Goal: Task Accomplishment & Management: Use online tool/utility

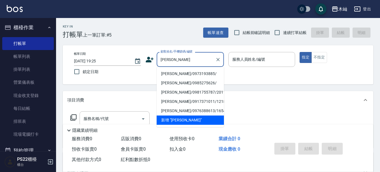
click at [179, 73] on li "[PERSON_NAME]/0973193885/" at bounding box center [190, 73] width 67 height 9
type input "[PERSON_NAME]/0973193885/"
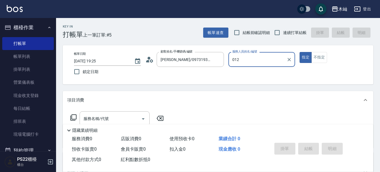
type input "012"
type button "true"
type input "雅芳-012"
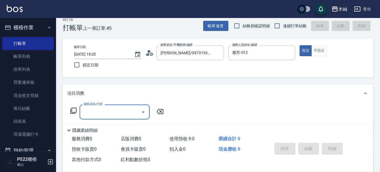
scroll to position [28, 0]
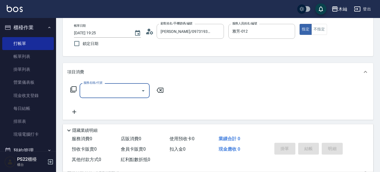
type input "8"
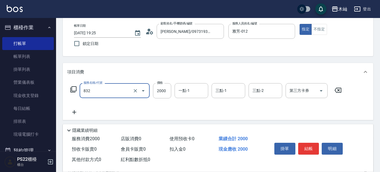
type input "A級頂級染髮(832)"
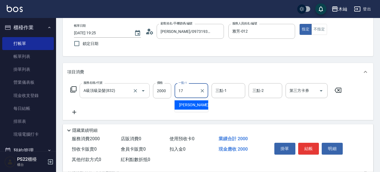
type input "[PERSON_NAME]-17"
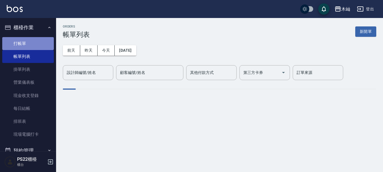
click at [35, 46] on link "打帳單" at bounding box center [28, 43] width 52 height 13
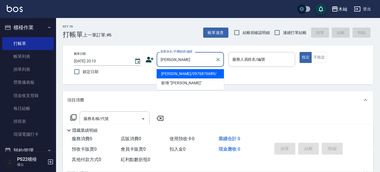
click at [186, 73] on li "[PERSON_NAME]/0976876689/" at bounding box center [190, 73] width 67 height 9
type input "[PERSON_NAME]/0976876689/"
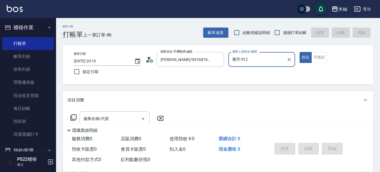
type input "雅芳-012"
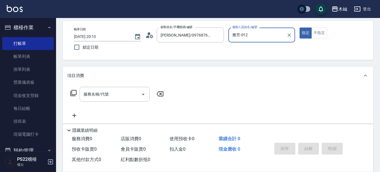
scroll to position [28, 0]
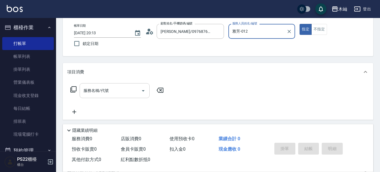
click at [124, 90] on input "服務名稱/代號" at bounding box center [110, 91] width 57 height 10
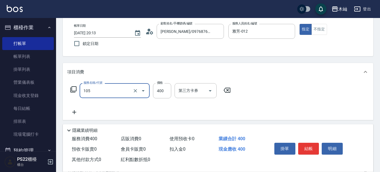
type input "A級單剪(105)"
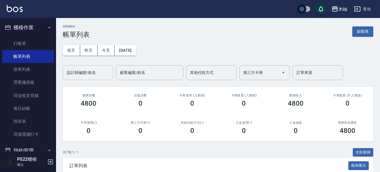
click at [105, 76] on input "設計師編號/姓名" at bounding box center [87, 73] width 45 height 10
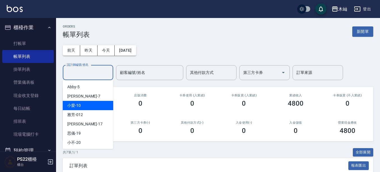
click at [103, 104] on div "小愛 -10" at bounding box center [88, 105] width 50 height 9
type input "小愛-10"
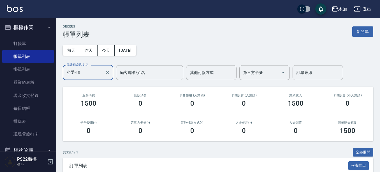
scroll to position [82, 0]
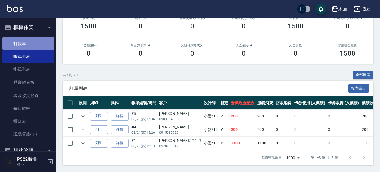
click at [37, 44] on link "打帳單" at bounding box center [28, 43] width 52 height 13
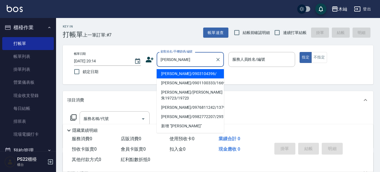
click at [188, 73] on li "[PERSON_NAME]/0903104396/" at bounding box center [190, 73] width 67 height 9
type input "[PERSON_NAME]/0903104396/"
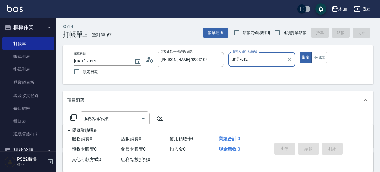
type input "雅芳-012"
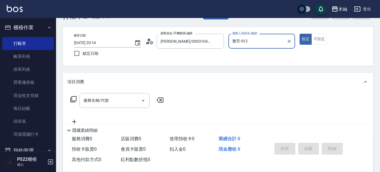
scroll to position [28, 0]
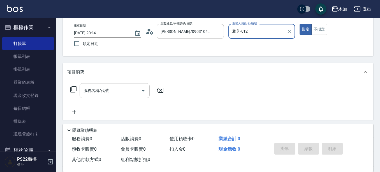
click at [123, 91] on input "服務名稱/代號" at bounding box center [110, 91] width 57 height 10
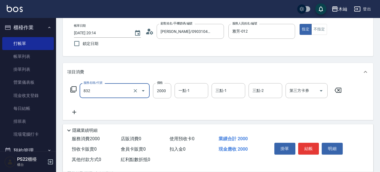
type input "A級頂級染髮(832)"
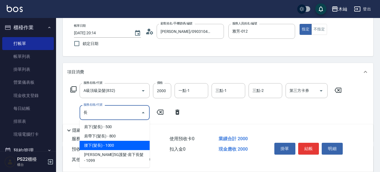
click at [133, 144] on span "腰下(髮長) - 1000" at bounding box center [115, 144] width 70 height 9
type input "腰下(髮長)(116)"
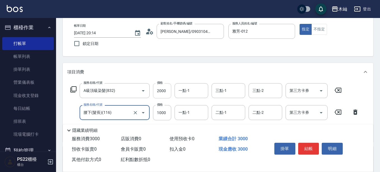
scroll to position [56, 0]
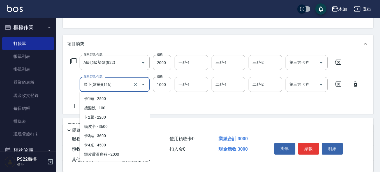
click at [122, 85] on input "腰下(髮長)(116)" at bounding box center [106, 84] width 49 height 10
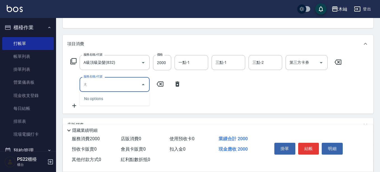
type input "昂"
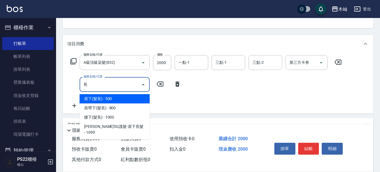
click at [120, 98] on span "肩下(髮長) - 500" at bounding box center [115, 98] width 70 height 9
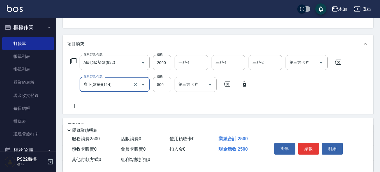
type input "肩下(髮長)(114)"
click at [74, 105] on icon at bounding box center [74, 106] width 4 height 4
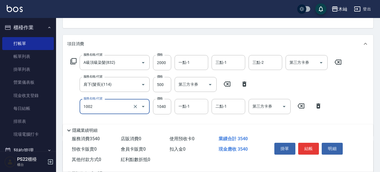
type input "鉑金護髮卡使用(1002)"
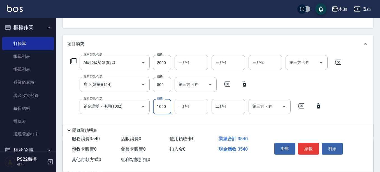
click at [196, 112] on div "一點-1" at bounding box center [192, 106] width 34 height 15
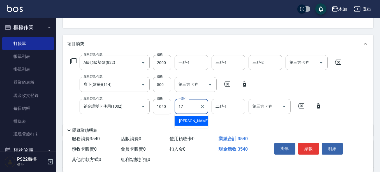
type input "[PERSON_NAME]-17"
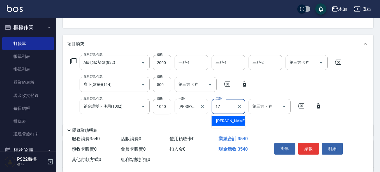
type input "[PERSON_NAME]-17"
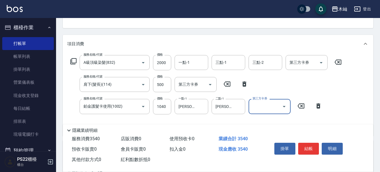
click at [286, 109] on icon "Open" at bounding box center [284, 106] width 7 height 7
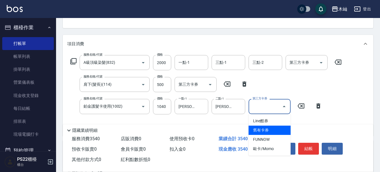
click at [281, 127] on span "舊有卡券" at bounding box center [270, 129] width 42 height 9
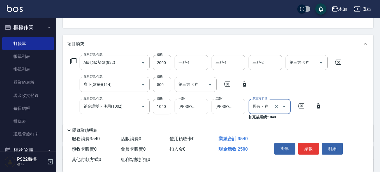
type input "舊有卡券"
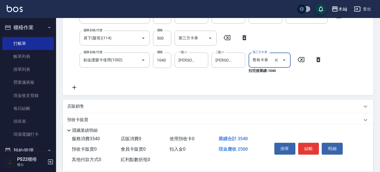
scroll to position [112, 0]
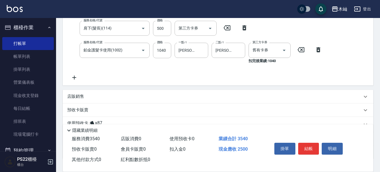
click at [75, 98] on p "店販銷售" at bounding box center [75, 96] width 17 height 6
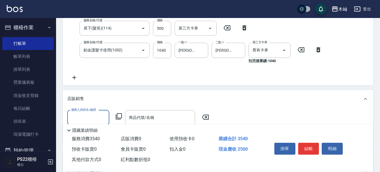
scroll to position [0, 0]
type input "雅芳-012"
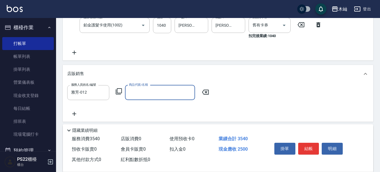
scroll to position [168, 0]
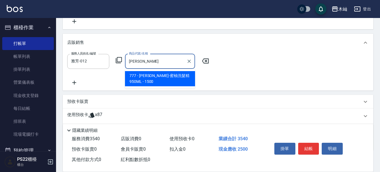
click at [159, 77] on span "777 - [PERSON_NAME]-蜜柚洗髮精950ML - 1500" at bounding box center [160, 78] width 70 height 15
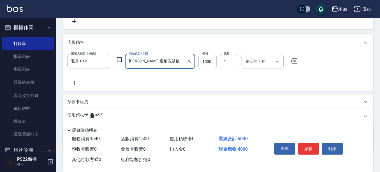
type input "[PERSON_NAME]-蜜柚洗髮精950ML"
click at [212, 60] on input "1500" at bounding box center [208, 61] width 18 height 15
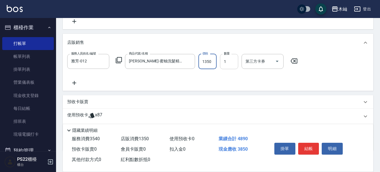
type input "1350"
click at [223, 59] on input "1" at bounding box center [229, 61] width 18 height 15
type input "3"
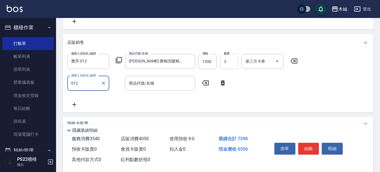
type input "雅芳-012"
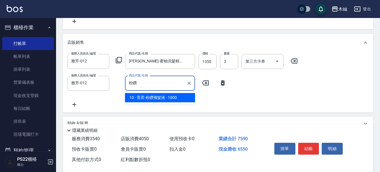
click at [168, 98] on span "10 - 育昇-粉鑽養髮液 - 1000" at bounding box center [160, 97] width 70 height 9
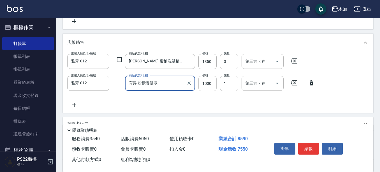
type input "育昇-粉鑽養髮液"
click at [207, 84] on input "1000" at bounding box center [208, 83] width 18 height 15
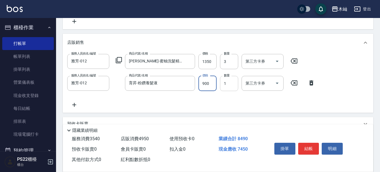
type input "900"
click at [231, 82] on input "1" at bounding box center [229, 83] width 18 height 15
type input "2"
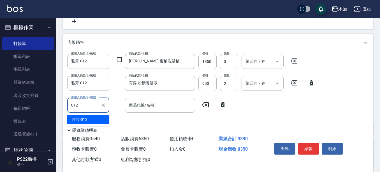
type input "雅芳-012"
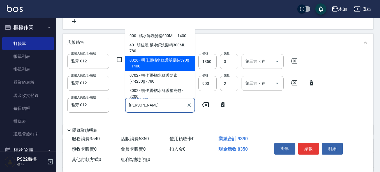
click at [177, 63] on span "0326 - 明佳麗橘水鮮護髮瓶裝590g - 1400" at bounding box center [160, 63] width 70 height 15
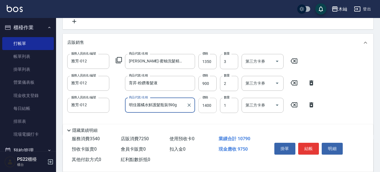
type input "明佳麗橘水鮮護髮瓶裝590g"
click at [201, 102] on input "1400" at bounding box center [208, 105] width 18 height 15
type input "1260"
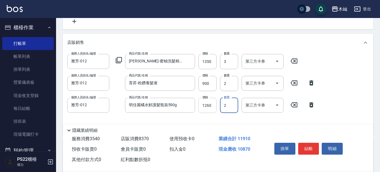
type input "2"
click at [282, 124] on div "隱藏業績明細" at bounding box center [218, 129] width 311 height 10
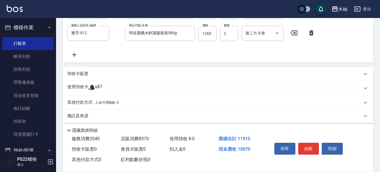
scroll to position [245, 0]
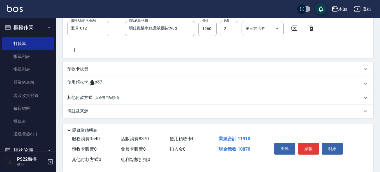
click at [82, 96] on p "其他付款方式 入金可用餘額: 0" at bounding box center [93, 97] width 52 height 6
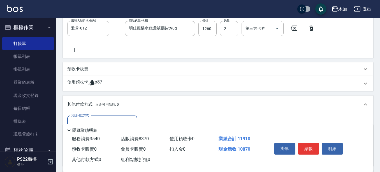
scroll to position [273, 0]
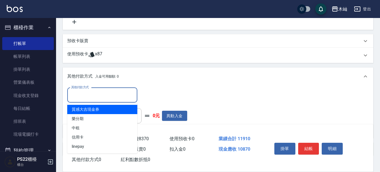
click at [107, 94] on input "其他付款方式" at bounding box center [102, 95] width 65 height 10
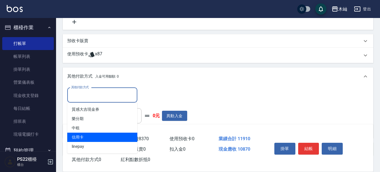
click at [105, 136] on span "信用卡" at bounding box center [102, 136] width 70 height 9
type input "信用卡"
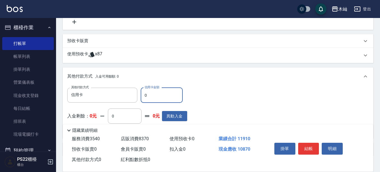
click at [164, 94] on input "0" at bounding box center [162, 94] width 42 height 15
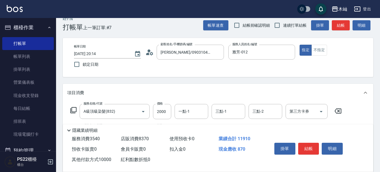
scroll to position [0, 0]
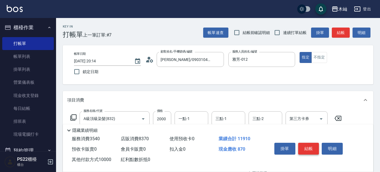
type input "10000"
click at [314, 145] on button "結帳" at bounding box center [308, 148] width 21 height 12
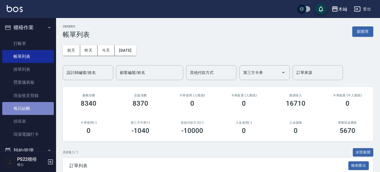
click at [29, 113] on link "每日結帳" at bounding box center [28, 108] width 52 height 13
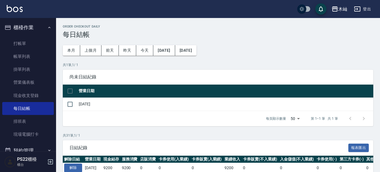
drag, startPoint x: 0, startPoint y: 6, endPoint x: 0, endPoint y: 18, distance: 12.1
click at [0, 6] on div "木屾 登出" at bounding box center [190, 9] width 380 height 18
click at [71, 91] on input "checkbox" at bounding box center [70, 91] width 12 height 12
checkbox input "true"
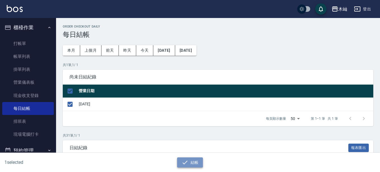
click at [181, 163] on button "結帳" at bounding box center [190, 162] width 26 height 10
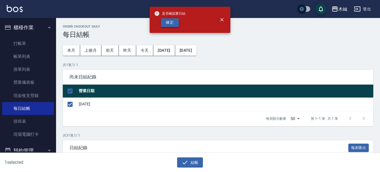
click at [167, 21] on button "確定" at bounding box center [170, 22] width 18 height 9
checkbox input "false"
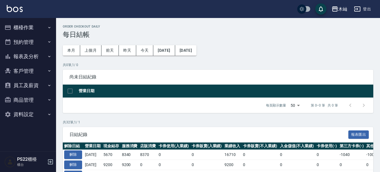
click at [29, 52] on button "報表及分析" at bounding box center [28, 56] width 52 height 15
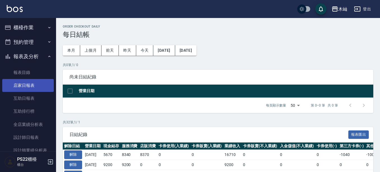
click at [37, 81] on link "店家日報表" at bounding box center [28, 85] width 52 height 13
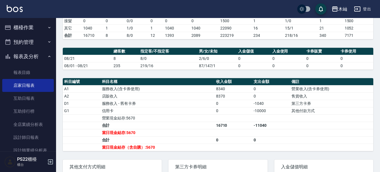
scroll to position [112, 0]
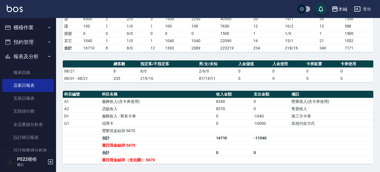
click at [40, 27] on button "櫃檯作業" at bounding box center [28, 27] width 52 height 15
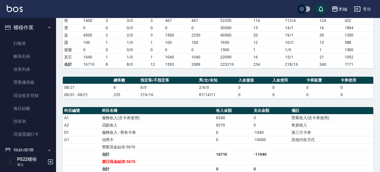
scroll to position [93, 0]
